Goal: Task Accomplishment & Management: Manage account settings

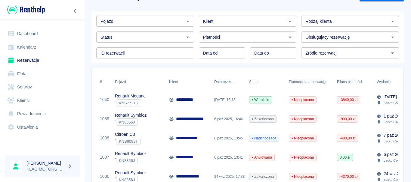
scroll to position [90, 0]
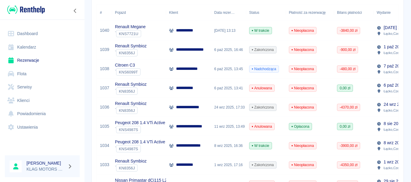
click at [163, 113] on div "Renault Symbioz ` KN8356J" at bounding box center [139, 107] width 54 height 19
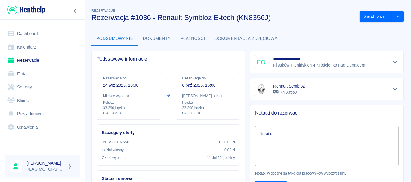
click at [190, 43] on button "Płatności" at bounding box center [193, 39] width 34 height 14
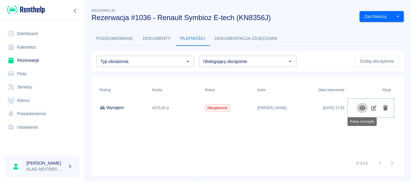
click at [364, 108] on icon "Pokaż szczegóły" at bounding box center [362, 108] width 6 height 5
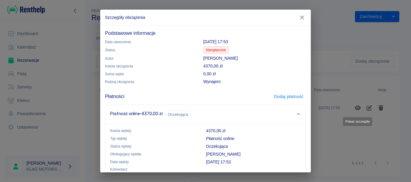
scroll to position [31, 0]
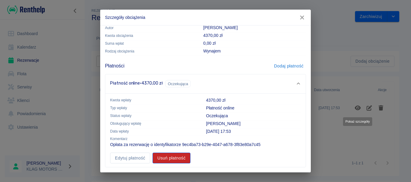
click at [178, 158] on button "Usuń płatność" at bounding box center [171, 158] width 38 height 11
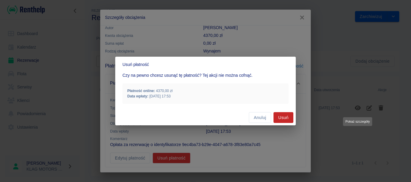
click at [280, 114] on button "Usuń" at bounding box center [283, 117] width 20 height 11
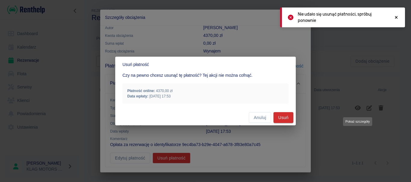
click at [397, 15] on div at bounding box center [395, 17] width 5 height 13
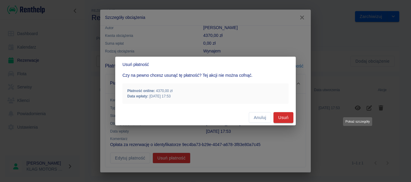
click at [248, 117] on div "Anuluj Usuń" at bounding box center [205, 118] width 180 height 16
click at [265, 115] on button "Anuluj" at bounding box center [260, 117] width 22 height 11
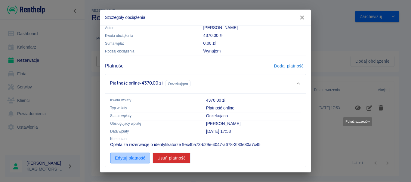
click at [141, 154] on button "Edytuj płatność" at bounding box center [130, 158] width 40 height 11
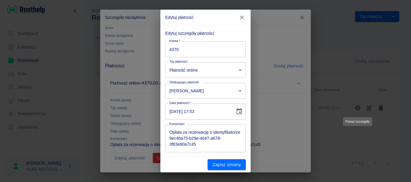
click at [194, 49] on input "4370" at bounding box center [205, 49] width 81 height 16
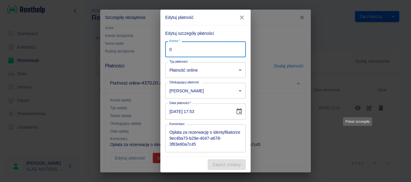
type input "0"
click at [197, 160] on div "Zapisz zmiany" at bounding box center [205, 165] width 90 height 16
click at [239, 20] on icon "button" at bounding box center [242, 17] width 8 height 6
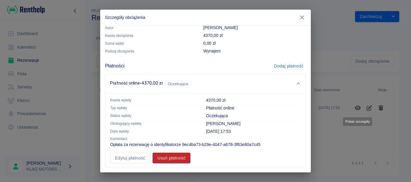
click at [165, 157] on button "Usuń płatność" at bounding box center [171, 158] width 38 height 11
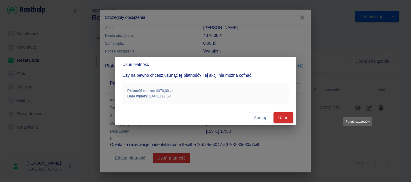
click at [281, 116] on button "Usuń" at bounding box center [283, 117] width 20 height 11
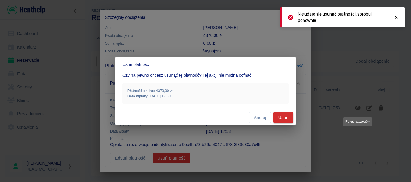
click at [285, 58] on h2 "Usuń płatność" at bounding box center [205, 65] width 180 height 16
drag, startPoint x: 286, startPoint y: 62, endPoint x: 315, endPoint y: 29, distance: 43.2
click at [287, 62] on h2 "Usuń płatność" at bounding box center [205, 65] width 180 height 16
click at [398, 17] on icon at bounding box center [395, 17] width 5 height 4
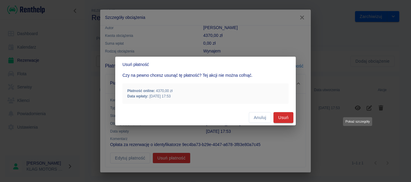
click at [298, 18] on div "Usuń płatność Czy na pewno chcesz usunąć tę płatność? Tej akcji nie można cofną…" at bounding box center [205, 91] width 411 height 182
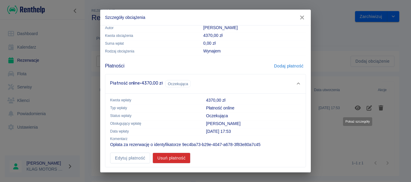
click at [302, 16] on icon "button" at bounding box center [302, 17] width 8 height 6
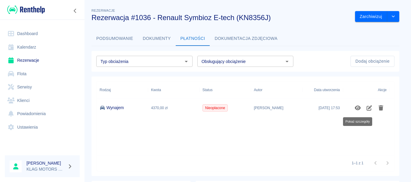
scroll to position [0, 0]
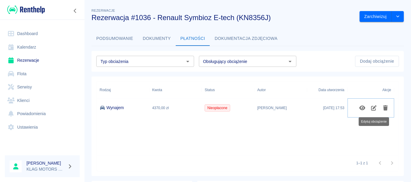
click at [372, 107] on icon "Edytuj obciążenie" at bounding box center [373, 107] width 5 height 5
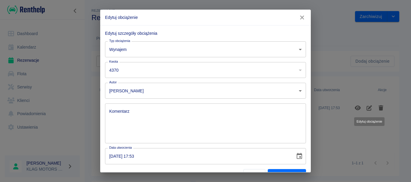
click at [154, 65] on input "4370" at bounding box center [197, 70] width 185 height 16
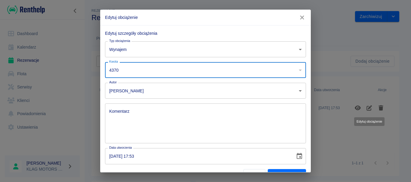
click at [155, 69] on input "4370" at bounding box center [197, 70] width 185 height 16
type input "4"
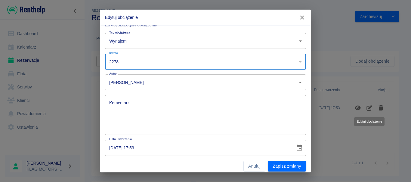
scroll to position [13, 0]
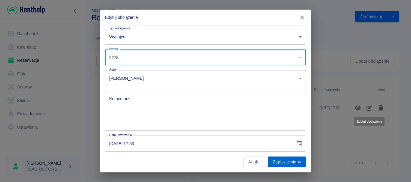
type input "2278"
click at [271, 162] on button "Zapisz zmiany" at bounding box center [286, 162] width 38 height 11
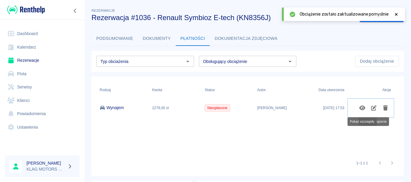
click at [361, 106] on icon "Pokaż szczegóły" at bounding box center [362, 107] width 7 height 5
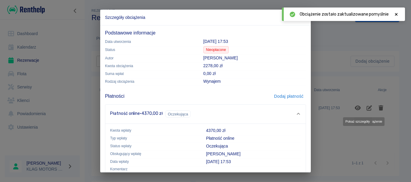
scroll to position [0, 0]
click at [288, 96] on button "Dodaj płatność" at bounding box center [288, 96] width 34 height 11
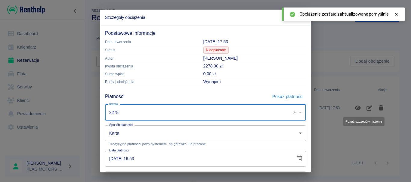
click at [152, 114] on input "2278" at bounding box center [196, 113] width 182 height 16
type input "2280"
click at [162, 132] on body "**********" at bounding box center [205, 91] width 411 height 182
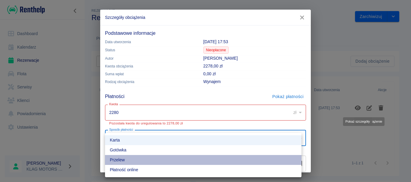
click at [140, 156] on li "Przelew" at bounding box center [203, 160] width 196 height 10
type input "bank_transfer"
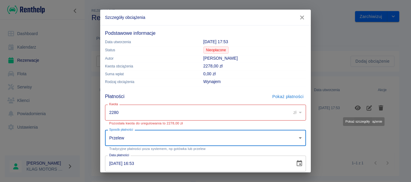
click at [164, 83] on p "Rodzaj obciążenia" at bounding box center [149, 81] width 89 height 5
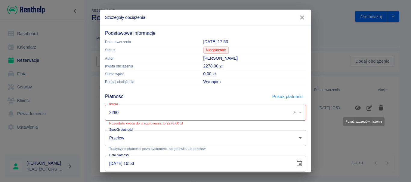
scroll to position [30, 0]
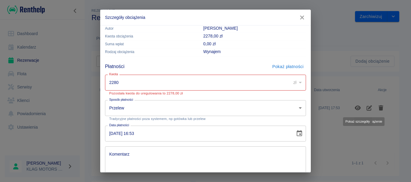
click at [350, 84] on div "Szczegóły obciążenia Podstawowe informacje Data utworzenia [DATE] 17:53 Status …" at bounding box center [205, 91] width 411 height 182
click at [304, 18] on icon "button" at bounding box center [302, 17] width 8 height 6
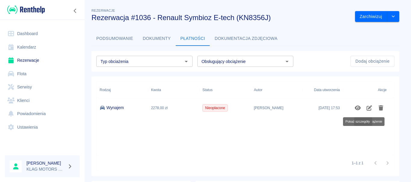
scroll to position [0, 0]
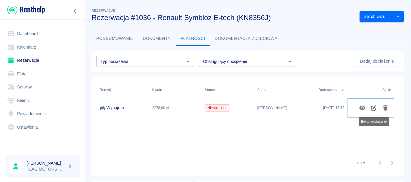
click at [374, 107] on icon "Edytuj obciążenie" at bounding box center [373, 107] width 7 height 5
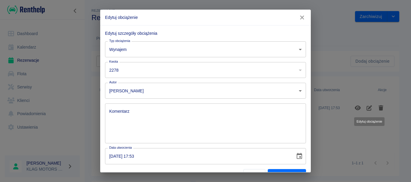
click at [127, 68] on input "2278" at bounding box center [197, 70] width 185 height 16
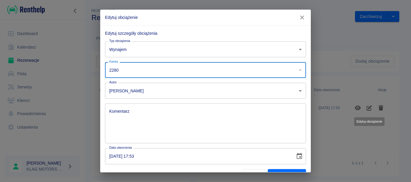
type input "2280"
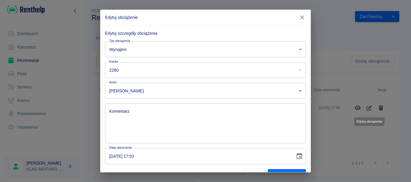
click at [132, 101] on div "Komentarz x Komentarz" at bounding box center [203, 121] width 206 height 45
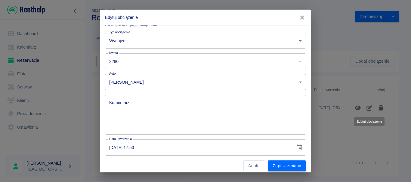
scroll to position [13, 0]
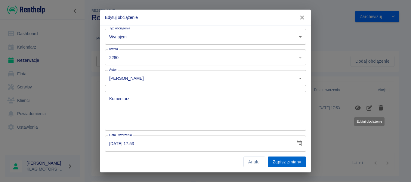
click at [283, 162] on button "Zapisz zmiany" at bounding box center [286, 162] width 38 height 11
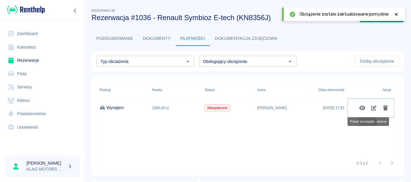
click at [361, 109] on icon "Pokaż szczegóły" at bounding box center [362, 107] width 7 height 5
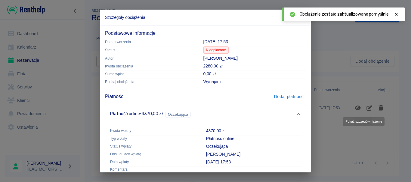
click at [289, 98] on button "Dodaj płatność" at bounding box center [288, 96] width 34 height 11
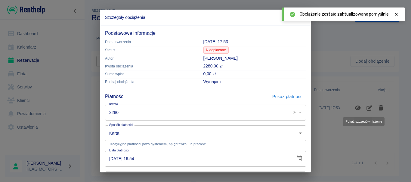
scroll to position [30, 0]
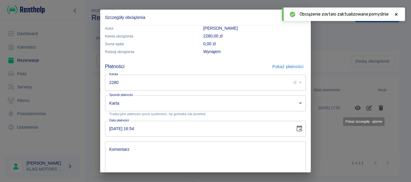
click at [130, 106] on body "**********" at bounding box center [205, 91] width 411 height 182
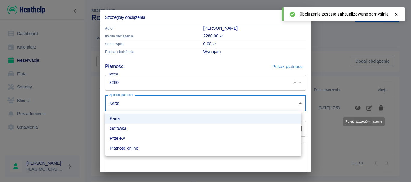
drag, startPoint x: 133, startPoint y: 138, endPoint x: 132, endPoint y: 133, distance: 5.5
click at [133, 139] on li "Przelew" at bounding box center [203, 139] width 196 height 10
type input "bank_transfer"
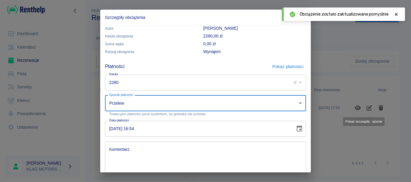
scroll to position [60, 0]
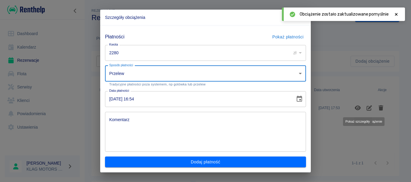
click at [112, 103] on input "[DATE] 16:54" at bounding box center [198, 99] width 186 height 16
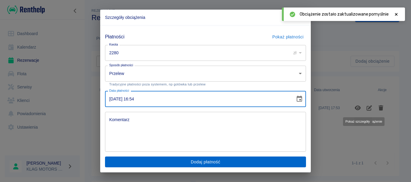
type input "[DATE] 16:54"
click at [193, 162] on button "Dodaj płatność" at bounding box center [205, 162] width 201 height 11
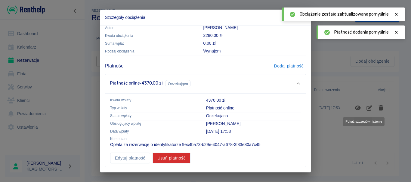
scroll to position [46, 0]
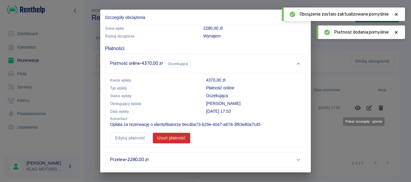
click at [323, 141] on div "Szczegóły obciążenia Podstawowe informacje Data utworzenia [DATE] 17:53 Status …" at bounding box center [205, 91] width 411 height 182
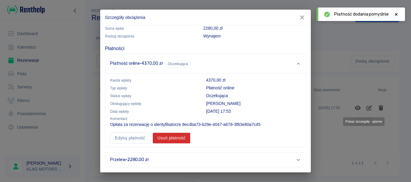
click at [304, 18] on icon "button" at bounding box center [302, 17] width 8 height 6
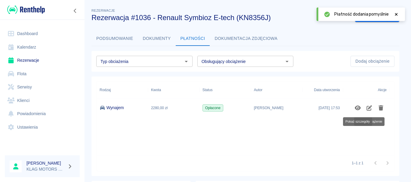
scroll to position [0, 0]
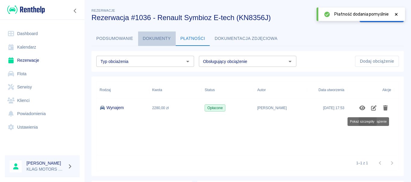
click at [143, 38] on button "Dokumenty" at bounding box center [157, 39] width 38 height 14
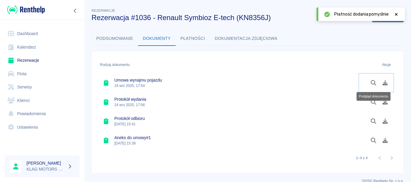
click at [372, 81] on icon "Podgląd dokumentu" at bounding box center [373, 82] width 7 height 5
